Goal: Find specific page/section: Find specific page/section

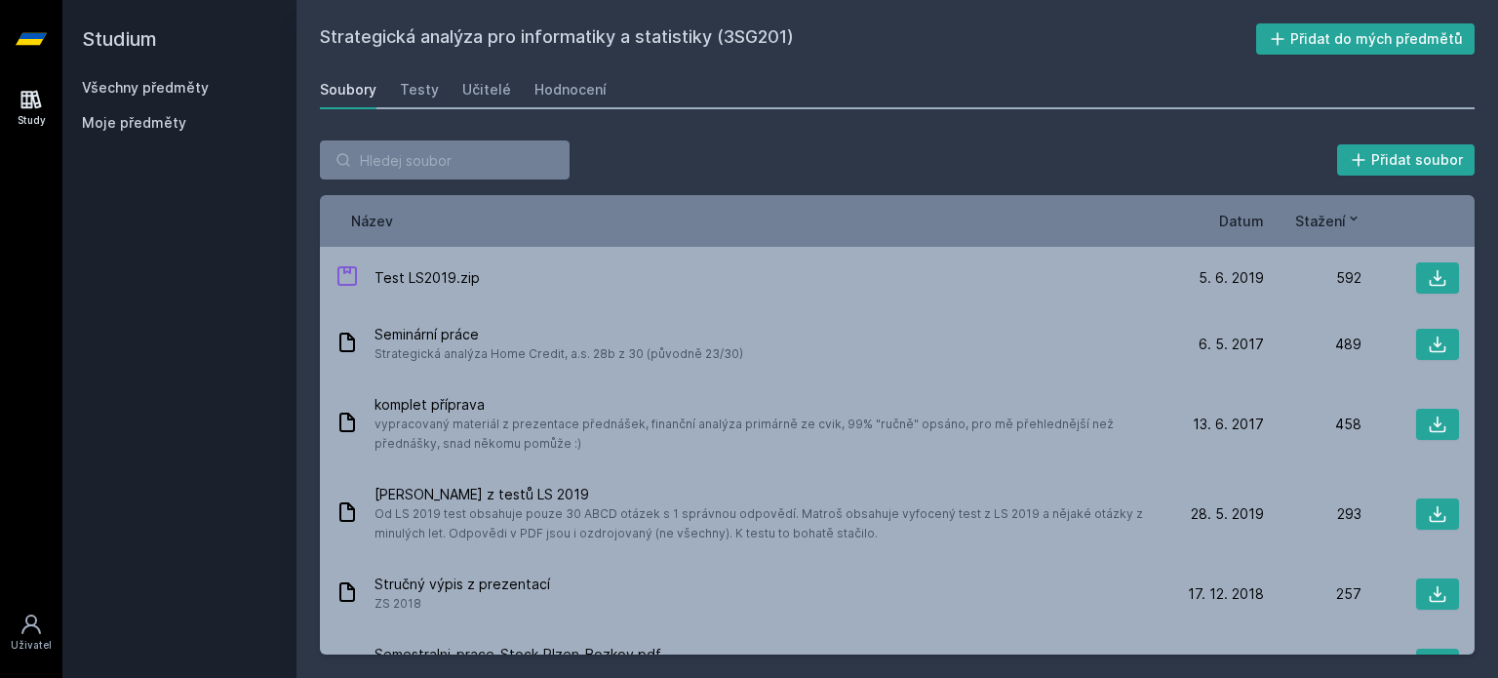
click at [434, 148] on input "search" at bounding box center [445, 159] width 250 height 39
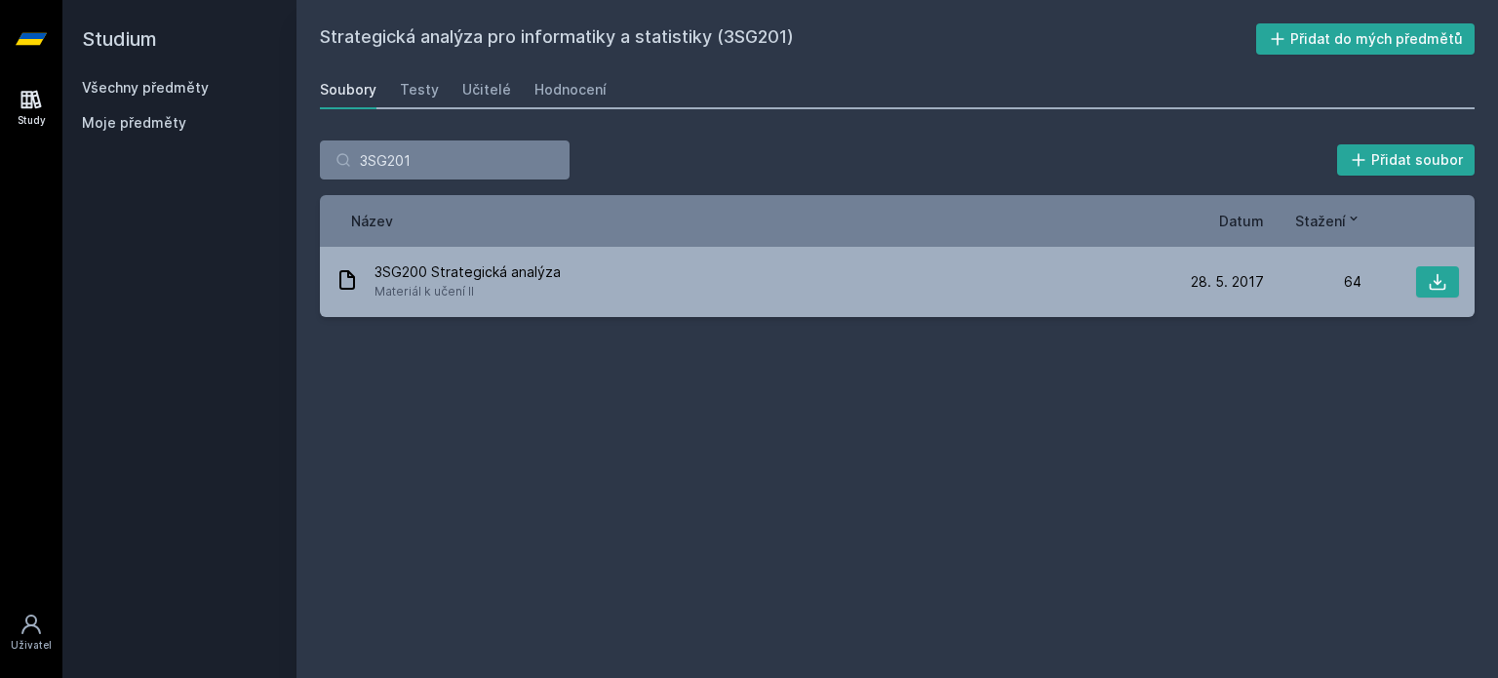
type input "3SG201"
click at [154, 85] on link "Všechny předměty" at bounding box center [145, 87] width 127 height 17
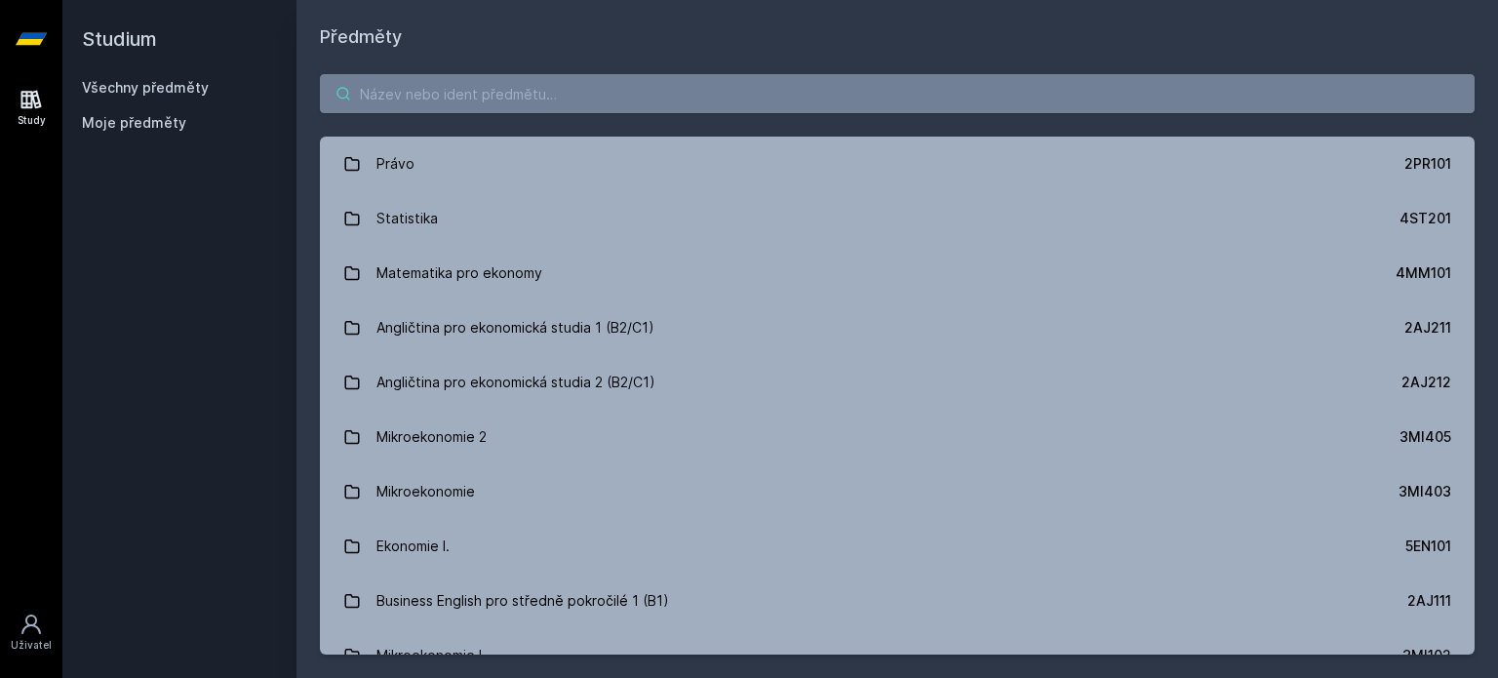
click at [373, 89] on input "search" at bounding box center [897, 93] width 1155 height 39
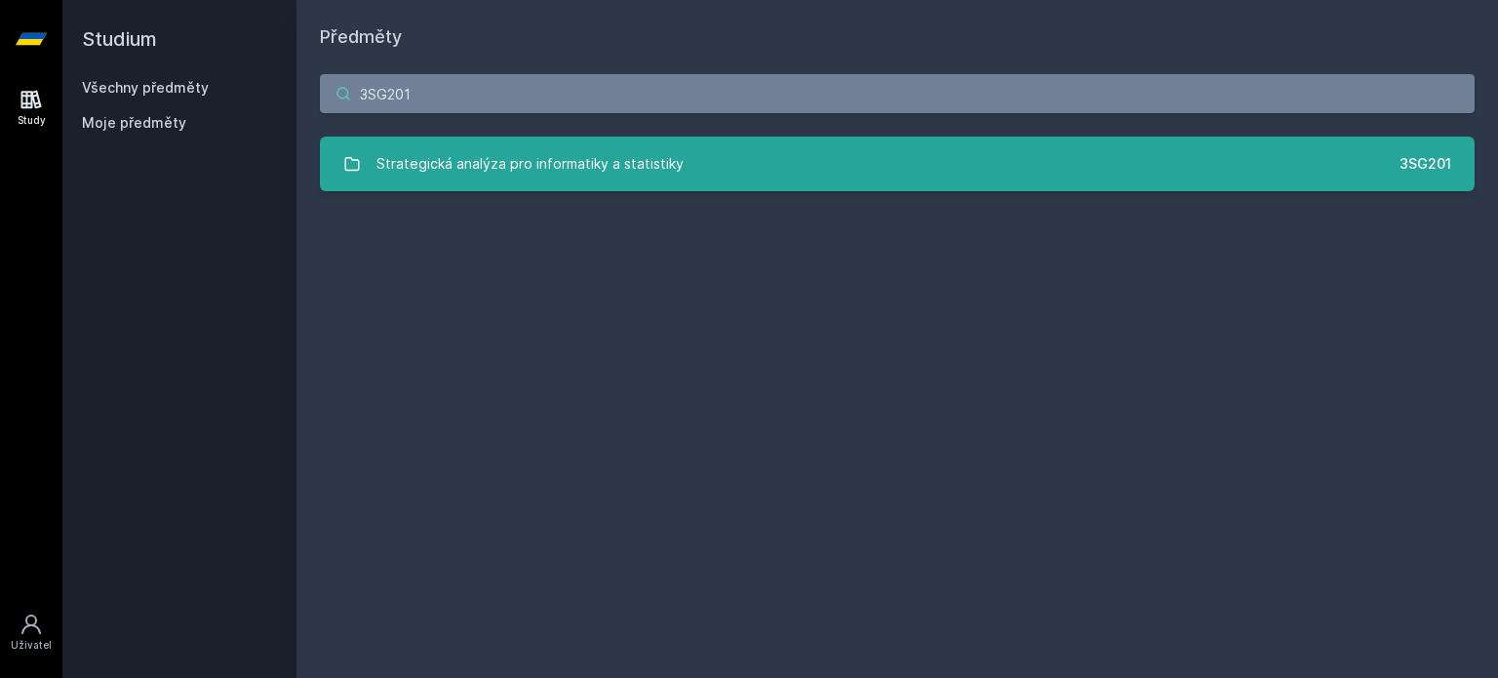
type input "3SG201"
click at [412, 167] on div "Strategická analýza pro informatiky a statistiky" at bounding box center [529, 163] width 307 height 39
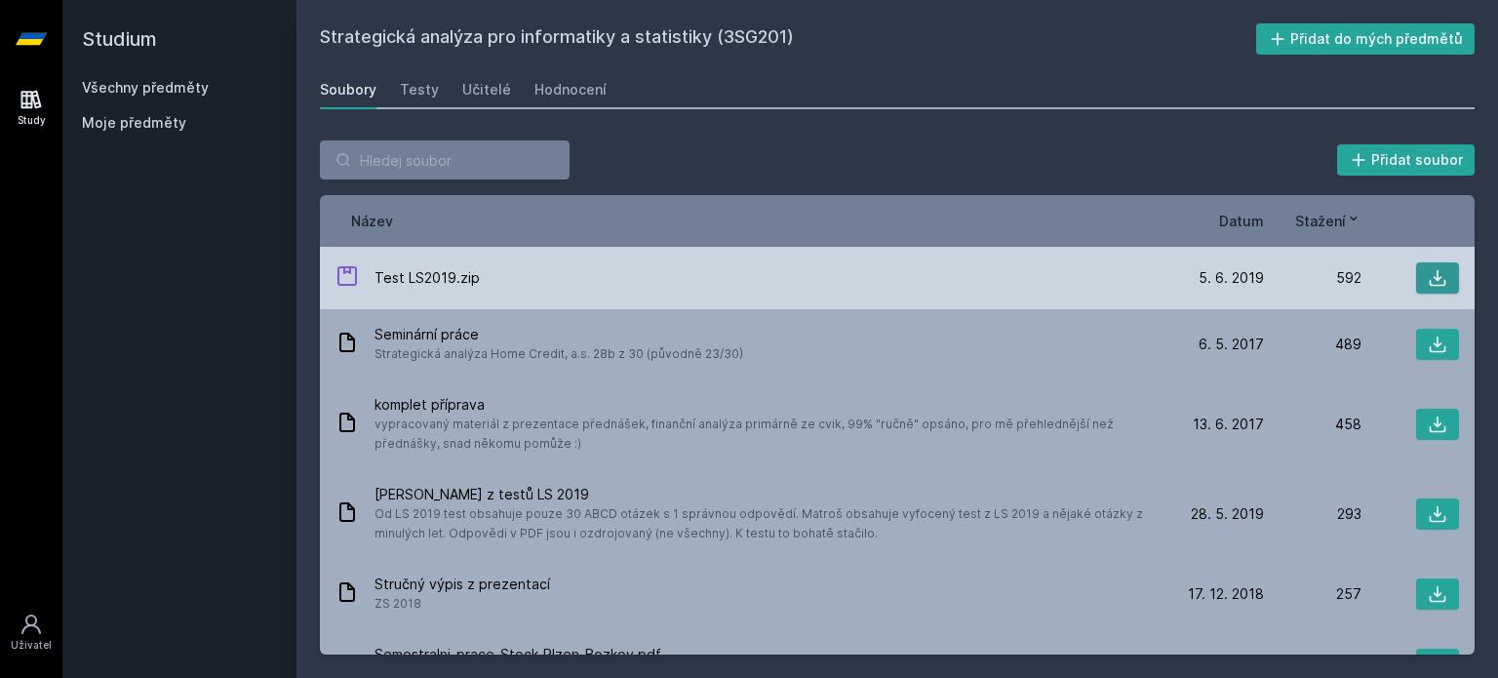
click at [1430, 275] on icon at bounding box center [1438, 278] width 17 height 17
